Goal: Task Accomplishment & Management: Manage account settings

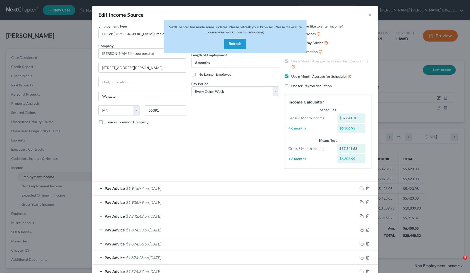
select select "0"
select select "24"
select select "2"
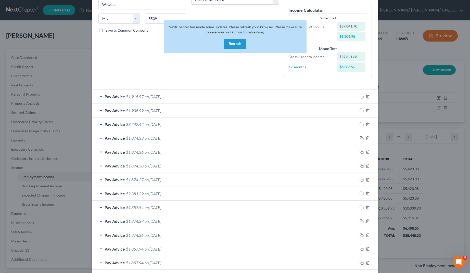
click at [53, 31] on div "Edit Income Source × Employment Type * Select Full or [DEMOGRAPHIC_DATA] Employ…" at bounding box center [235, 136] width 470 height 273
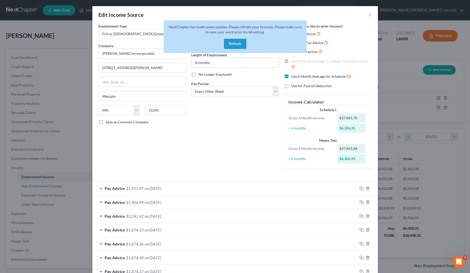
click at [243, 41] on button "Refresh" at bounding box center [235, 44] width 22 height 10
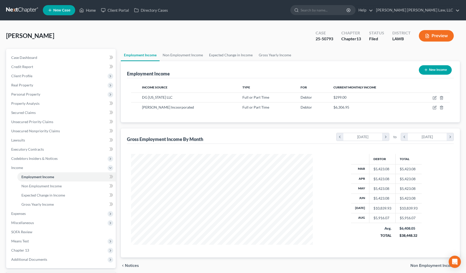
click at [25, 10] on link at bounding box center [22, 10] width 33 height 9
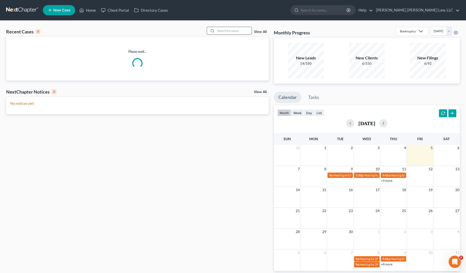
click at [226, 33] on input "search" at bounding box center [234, 30] width 36 height 7
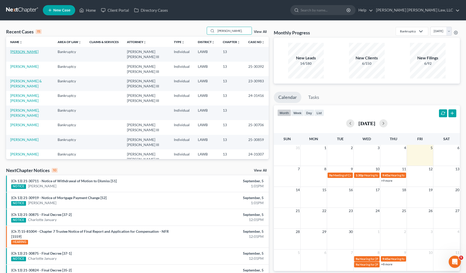
type input "jones,"
click at [18, 50] on link "Jones, LaTonya" at bounding box center [24, 52] width 28 height 4
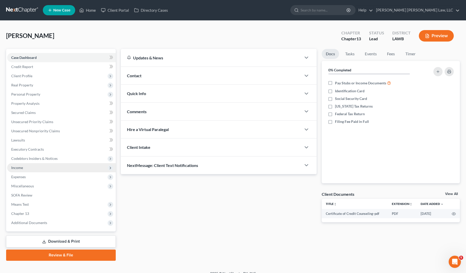
click at [27, 168] on span "Income" at bounding box center [61, 167] width 109 height 9
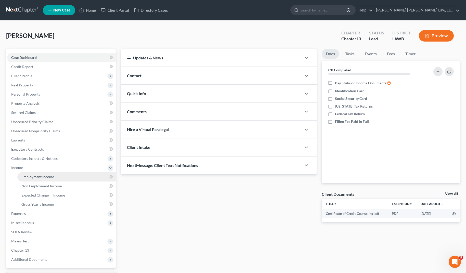
click at [34, 175] on span "Employment Income" at bounding box center [37, 177] width 33 height 4
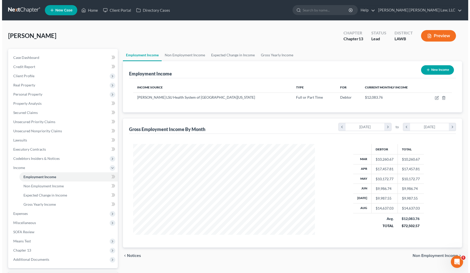
scroll to position [92, 192]
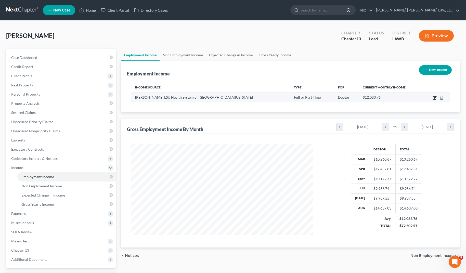
click at [434, 97] on icon "button" at bounding box center [434, 98] width 3 height 3
select select "0"
select select "19"
select select "2"
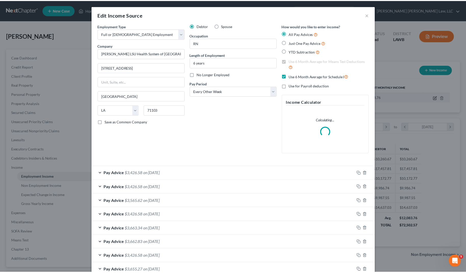
scroll to position [92, 194]
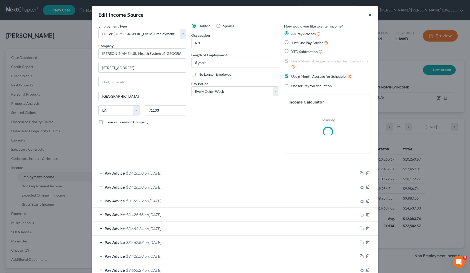
click at [368, 17] on button "×" at bounding box center [370, 15] width 4 height 6
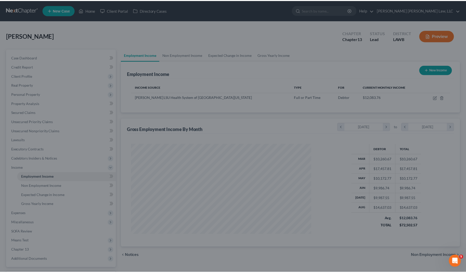
scroll to position [255075, 254974]
